Goal: Task Accomplishment & Management: Use online tool/utility

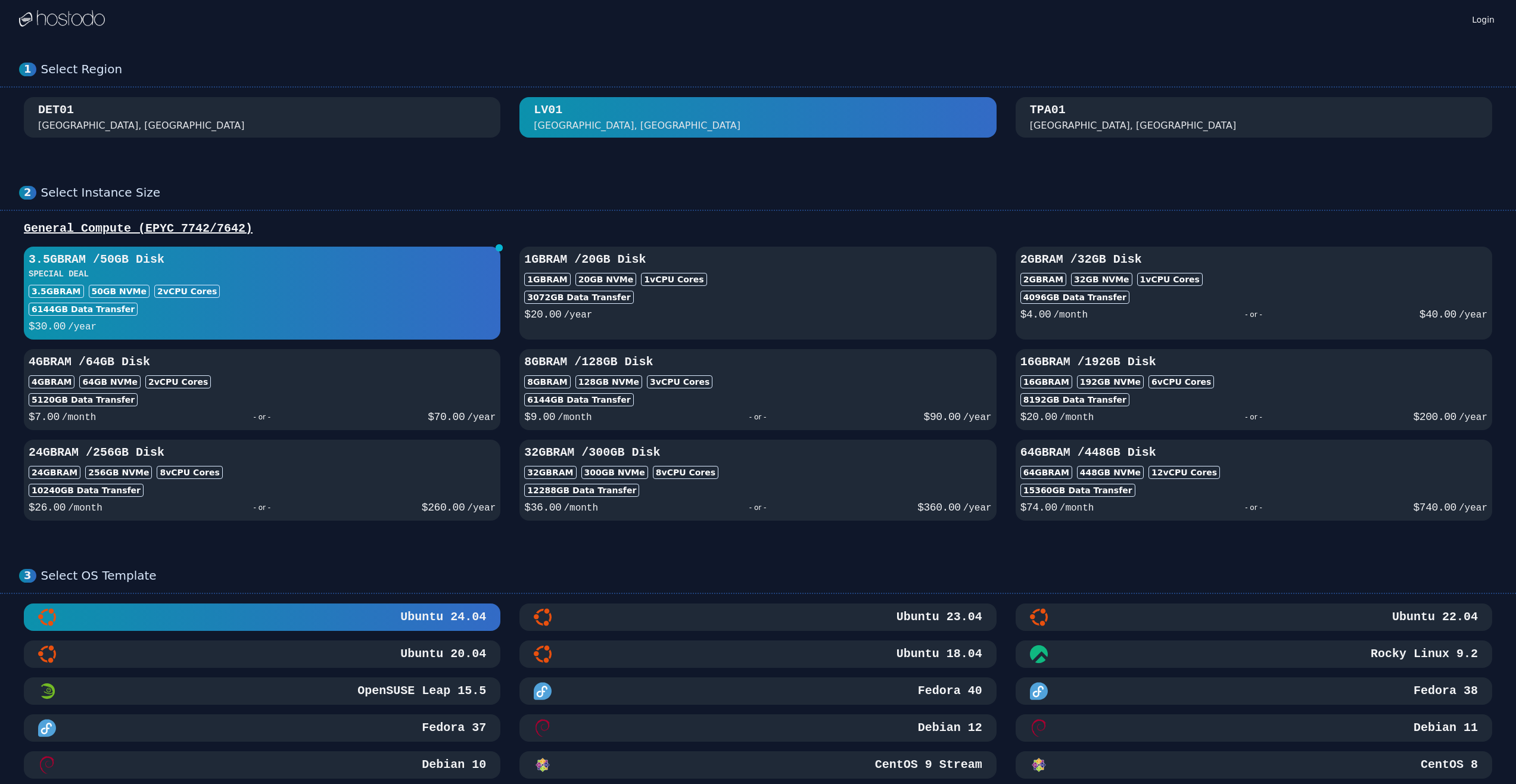
click at [1056, 128] on div "[GEOGRAPHIC_DATA], [GEOGRAPHIC_DATA]" at bounding box center [1133, 126] width 206 height 14
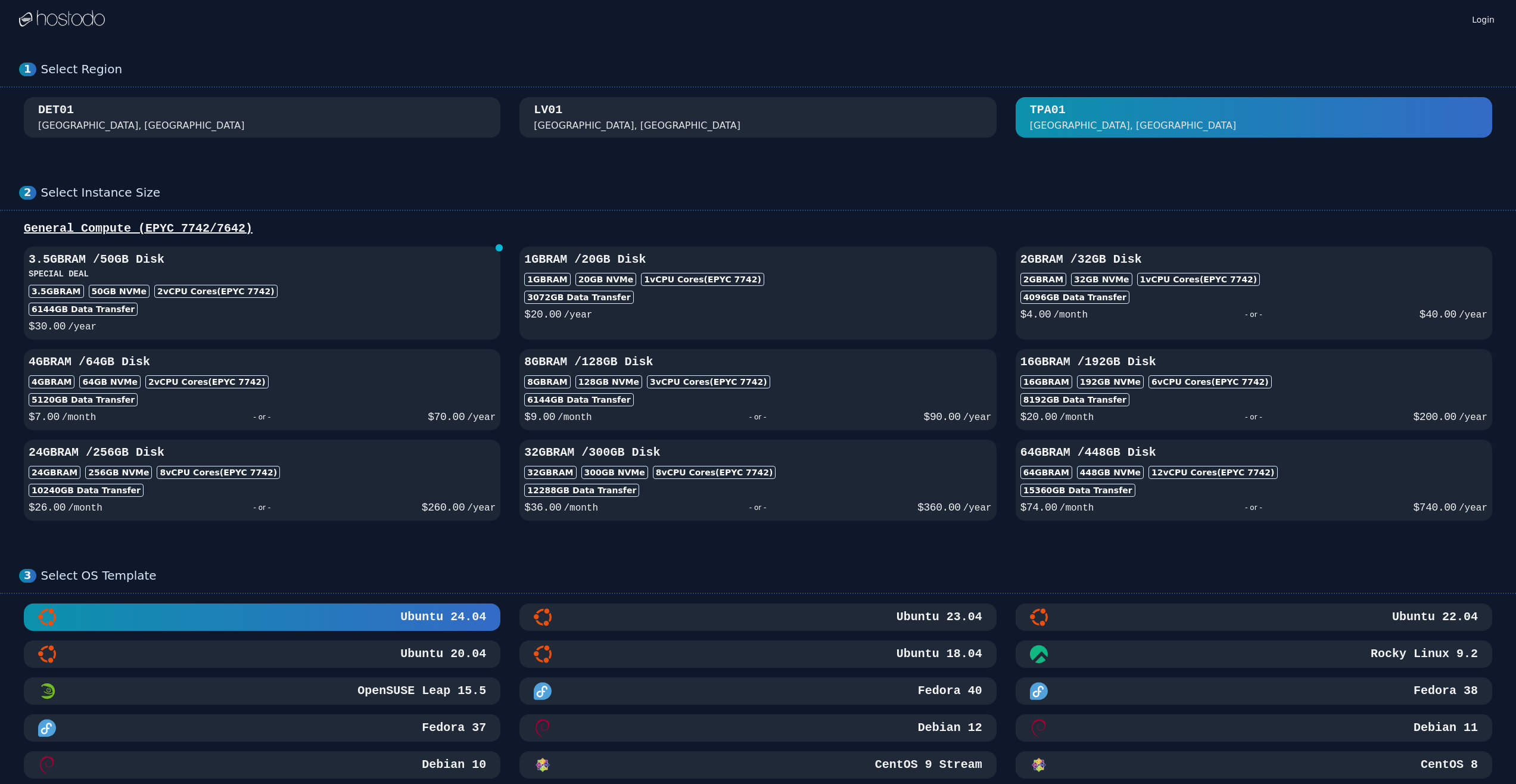
drag, startPoint x: 1074, startPoint y: 124, endPoint x: 819, endPoint y: 163, distance: 258.0
click at [1000, 128] on div "[GEOGRAPHIC_DATA]" at bounding box center [758, 117] width 1477 height 41
click at [203, 125] on div "DET01 [GEOGRAPHIC_DATA], [GEOGRAPHIC_DATA]" at bounding box center [262, 117] width 448 height 31
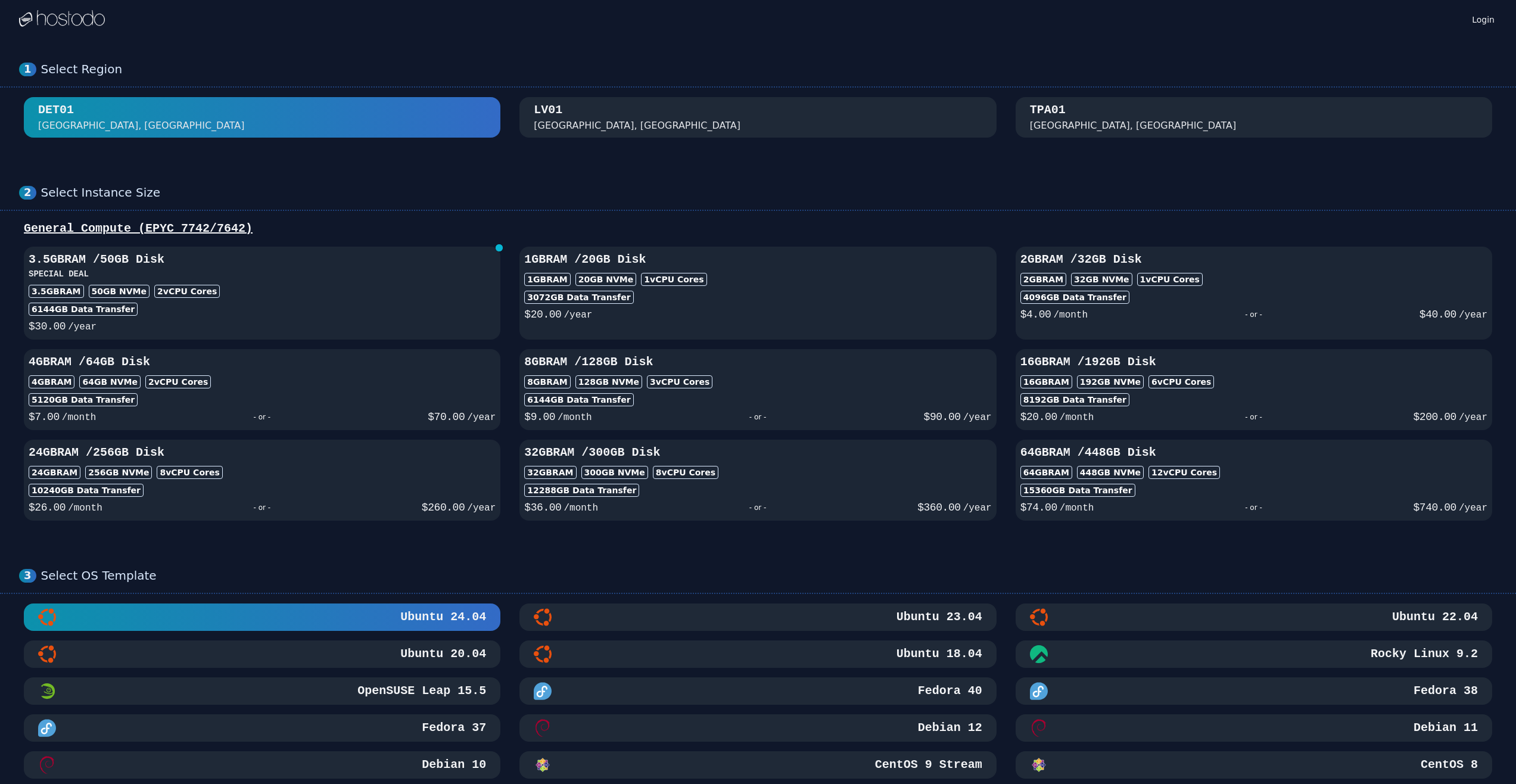
click at [748, 142] on div "1 Select Region [GEOGRAPHIC_DATA]" at bounding box center [758, 99] width 1516 height 123
click at [760, 127] on div "[GEOGRAPHIC_DATA], [GEOGRAPHIC_DATA]" at bounding box center [758, 117] width 448 height 31
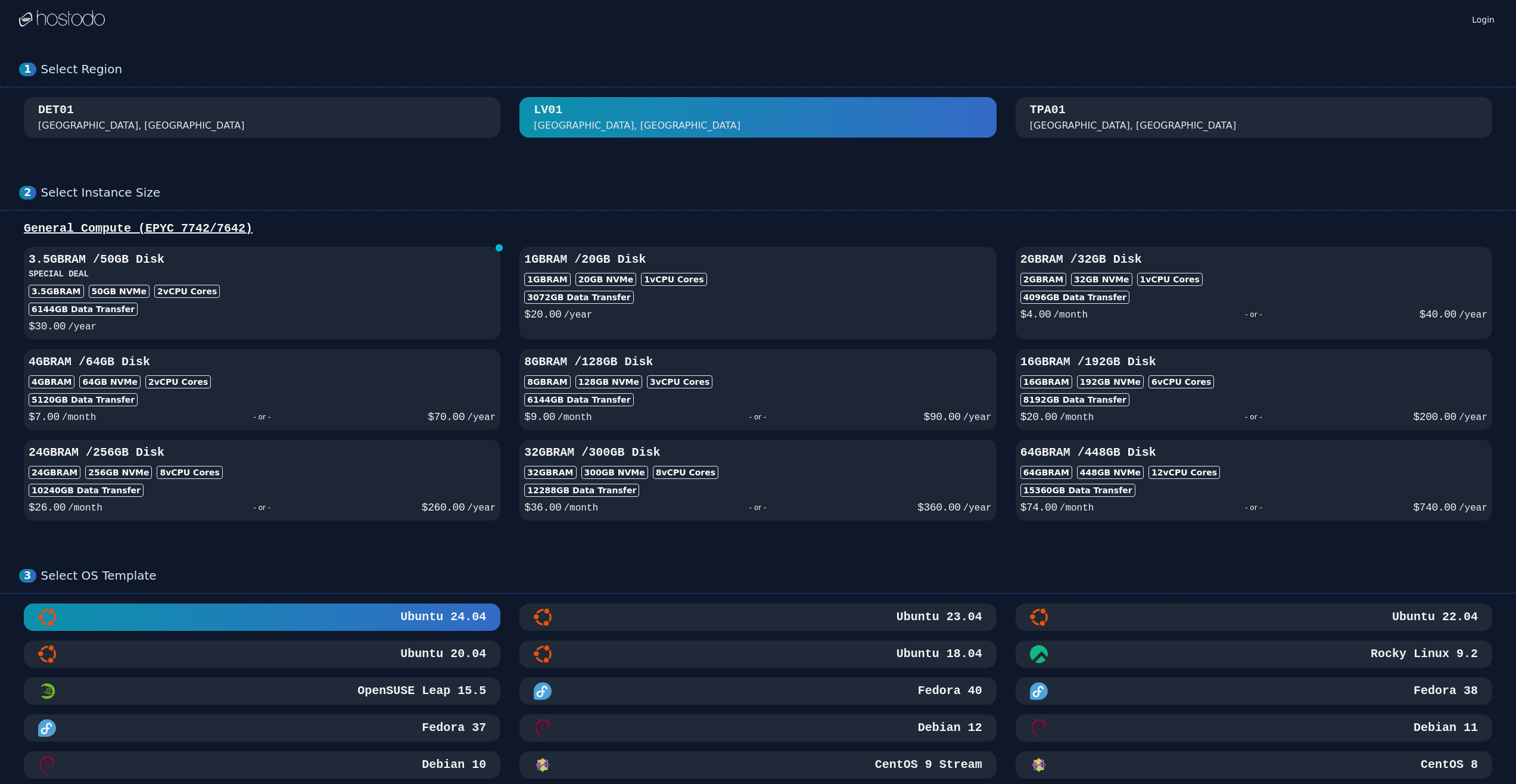
click at [1025, 116] on div "TPA01 [GEOGRAPHIC_DATA], [GEOGRAPHIC_DATA]" at bounding box center [1254, 117] width 476 height 31
